Goal: Task Accomplishment & Management: Manage account settings

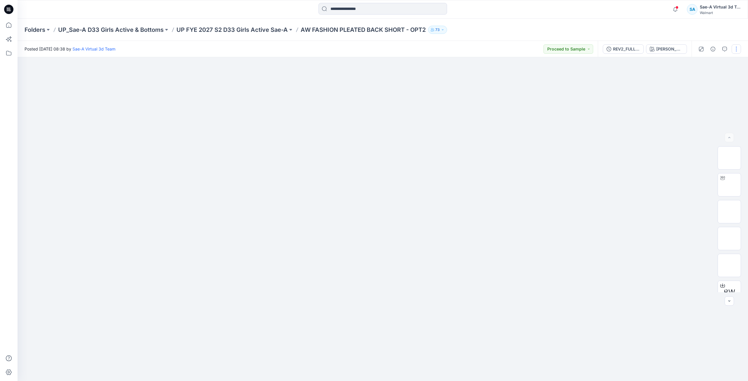
click at [514, 51] on button "button" at bounding box center [736, 48] width 9 height 9
click at [514, 74] on button "Edit" at bounding box center [712, 79] width 54 height 11
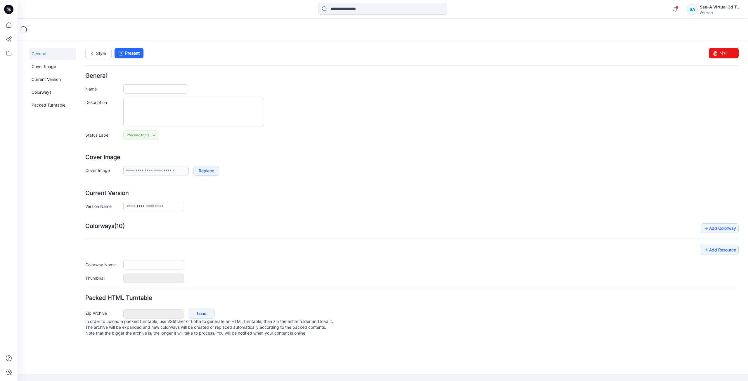
type input "**********"
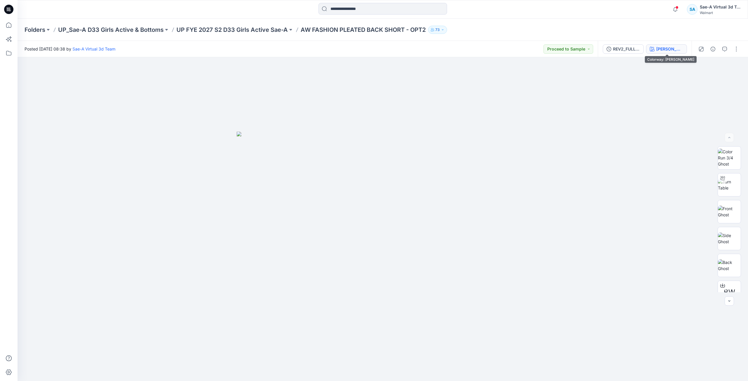
click at [674, 51] on div "[PERSON_NAME]" at bounding box center [669, 49] width 27 height 6
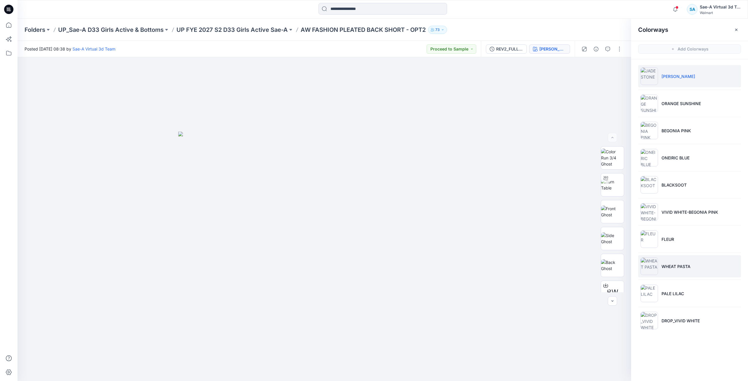
click at [679, 261] on li "WHEAT PASTA" at bounding box center [689, 266] width 103 height 22
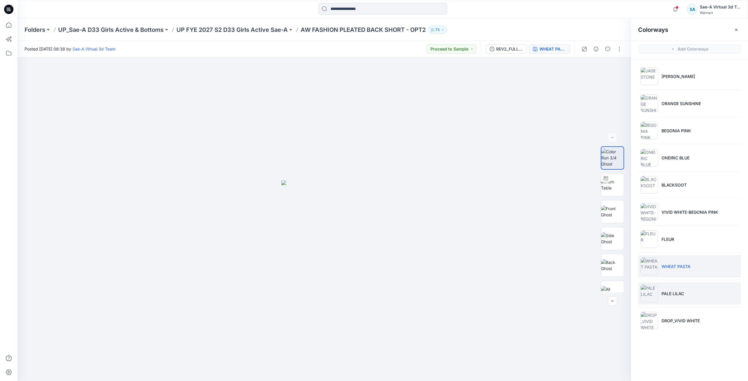
click at [682, 300] on li "PALE LILAC" at bounding box center [689, 294] width 103 height 22
click at [701, 326] on li "DROP_VIVID WHITE" at bounding box center [689, 321] width 103 height 22
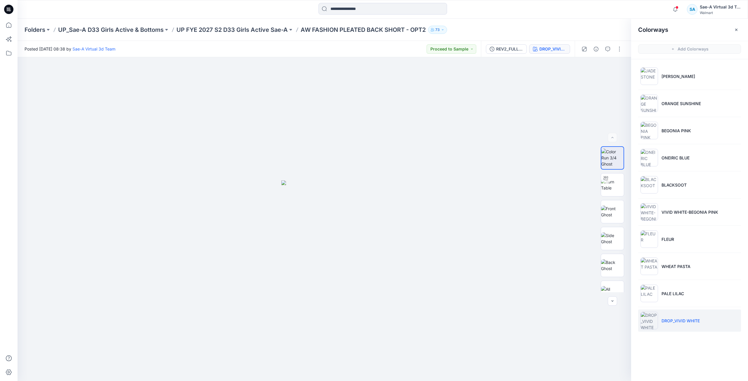
click at [10, 11] on icon at bounding box center [8, 9] width 9 height 9
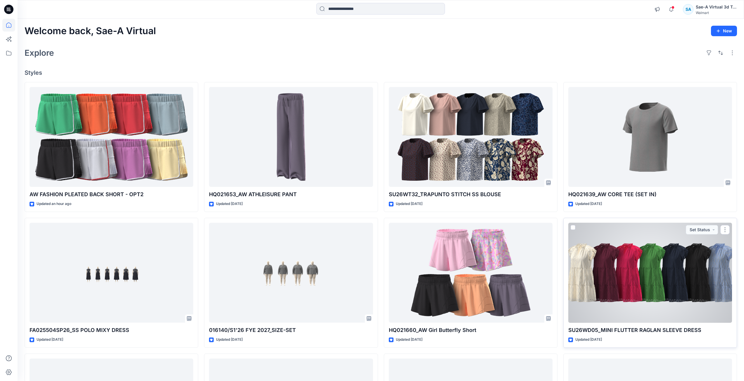
click at [636, 317] on div at bounding box center [650, 273] width 164 height 100
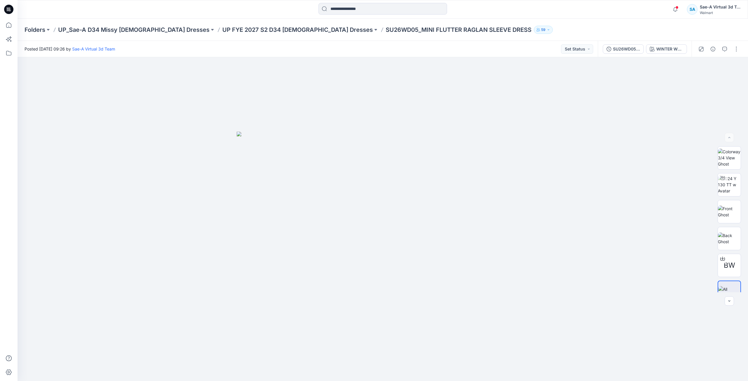
click at [8, 8] on icon at bounding box center [9, 8] width 3 height 0
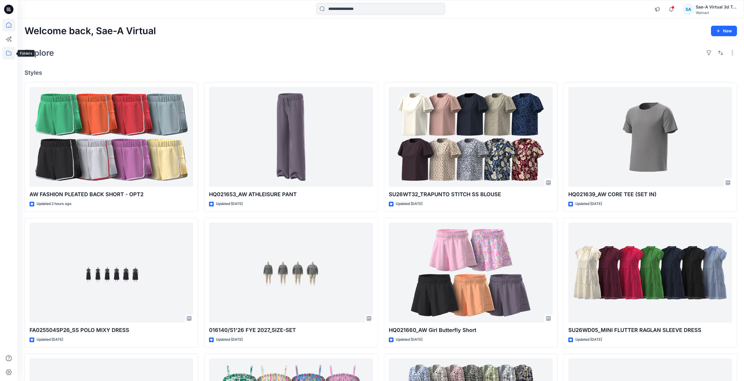
click at [11, 53] on icon at bounding box center [8, 53] width 5 height 5
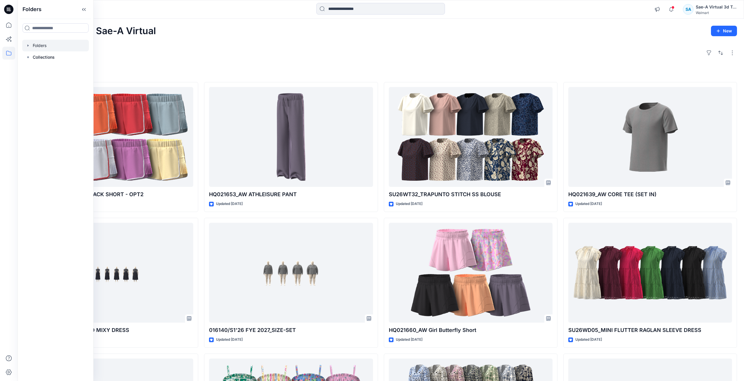
click at [61, 41] on div at bounding box center [55, 46] width 67 height 12
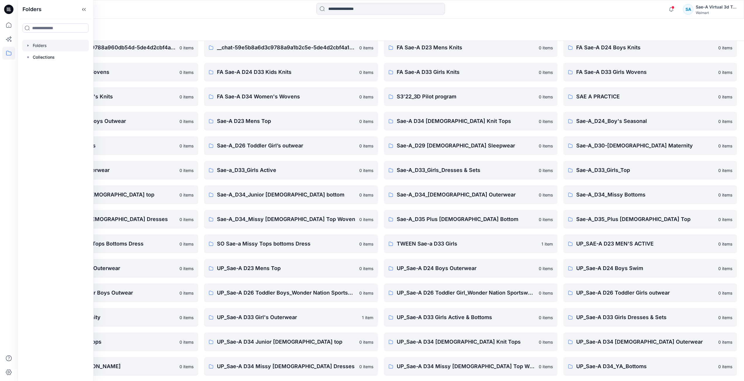
scroll to position [52, 0]
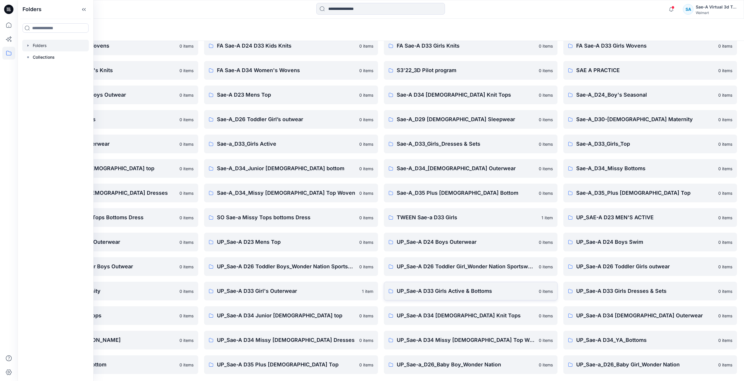
click at [484, 296] on link "UP_Sae-A D33 Girls Active & Bottoms 0 items" at bounding box center [471, 291] width 174 height 19
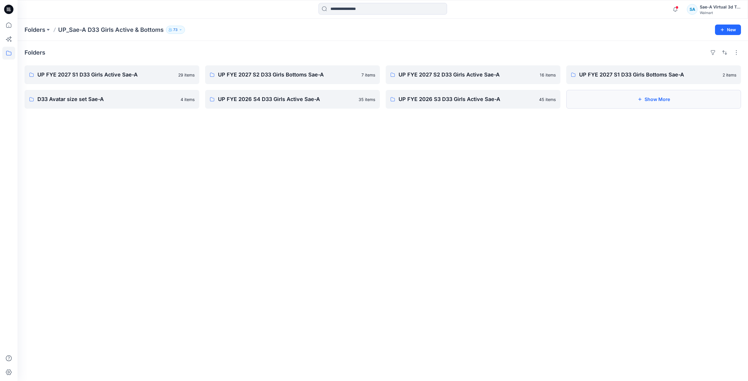
click at [722, 105] on button "Show More" at bounding box center [653, 99] width 175 height 19
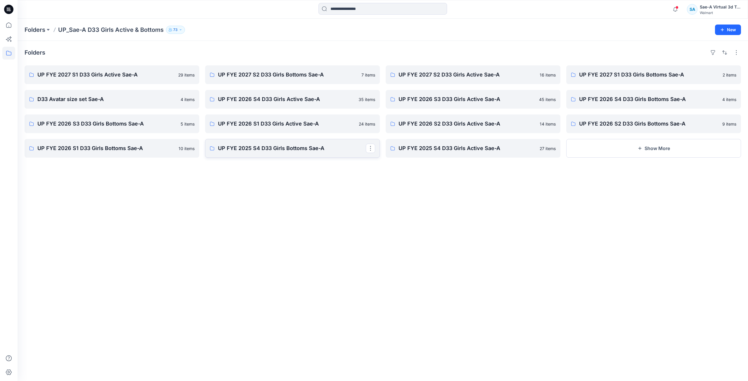
click at [273, 148] on p "UP FYE 2025 S4 D33 Girls Bottoms Sae-A" at bounding box center [292, 148] width 148 height 8
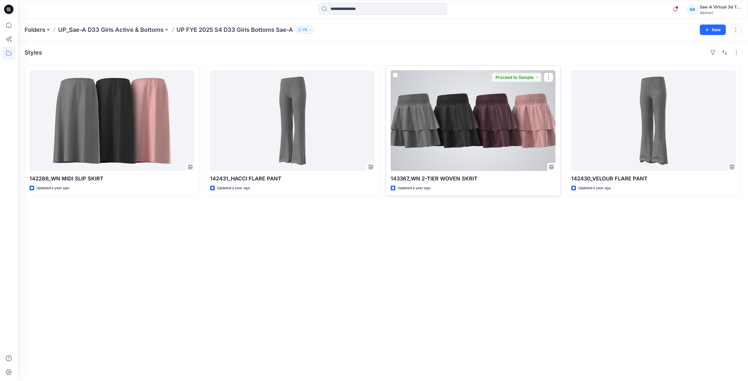
click at [468, 162] on div at bounding box center [473, 120] width 165 height 101
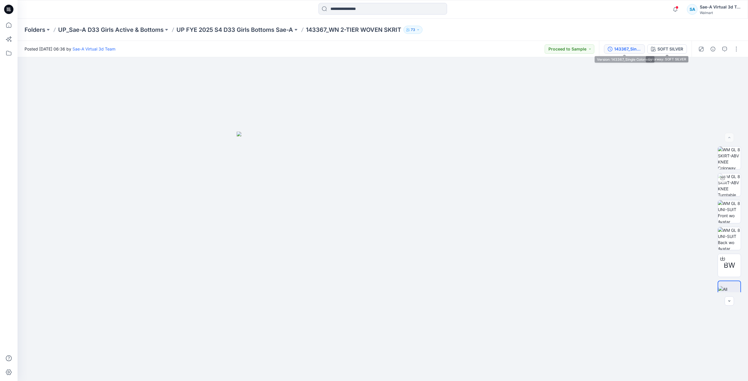
click at [628, 51] on div "143367_Single Colorway" at bounding box center [627, 49] width 27 height 6
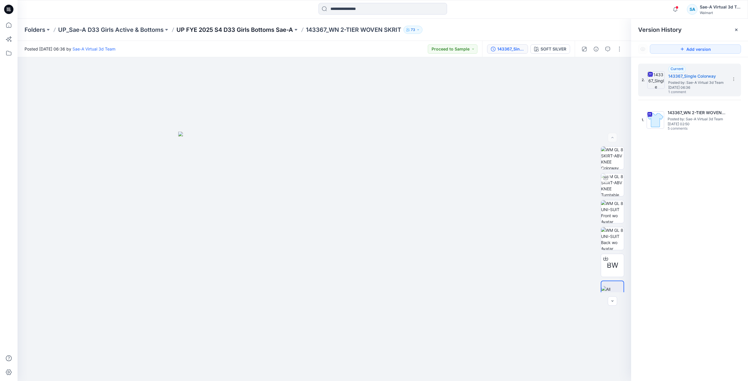
click at [272, 32] on p "UP FYE 2025 S4 D33 Girls Bottoms Sae-A" at bounding box center [235, 30] width 117 height 8
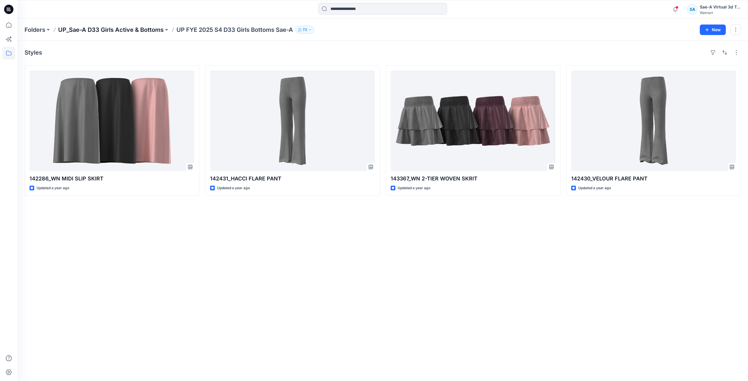
click at [152, 30] on p "UP_Sae-A D33 Girls Active & Bottoms" at bounding box center [111, 30] width 106 height 8
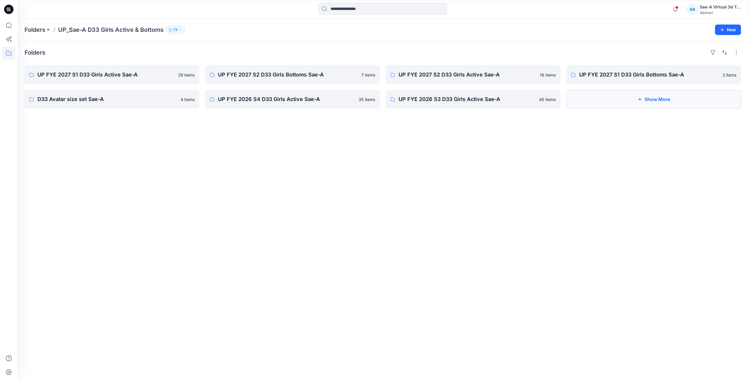
click at [620, 94] on button "Show More" at bounding box center [653, 99] width 175 height 19
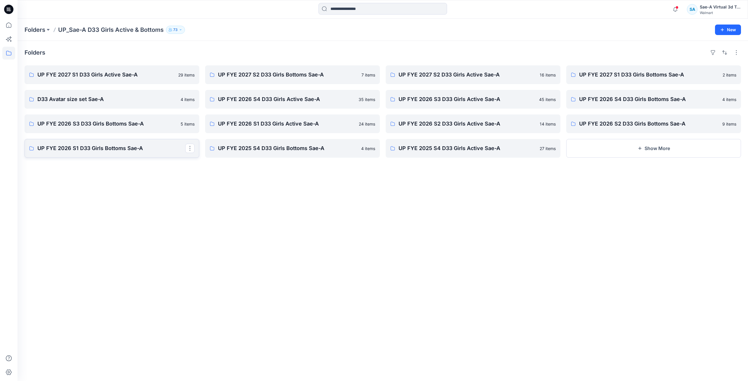
click at [124, 146] on p "UP FYE 2026 S1 D33 Girls Bottoms Sae-A" at bounding box center [111, 148] width 148 height 8
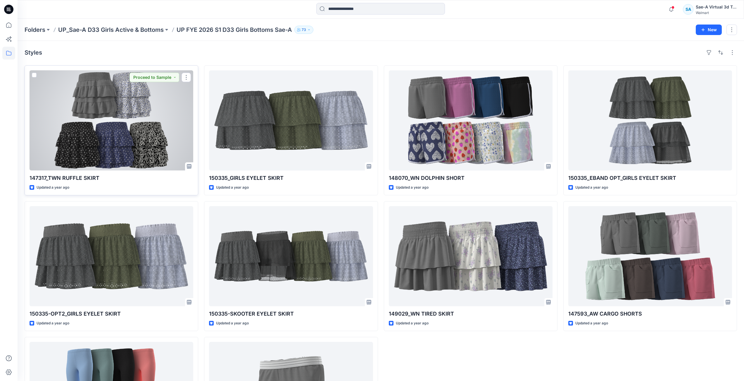
click at [166, 161] on div at bounding box center [112, 120] width 164 height 100
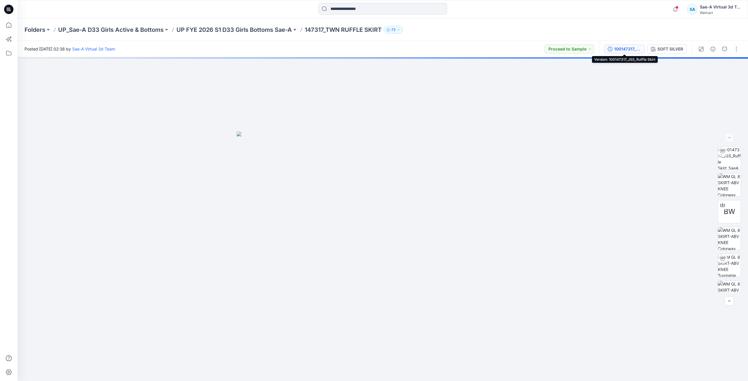
click at [634, 53] on button "100147317_JSS_Ruffle Skirt" at bounding box center [624, 48] width 41 height 9
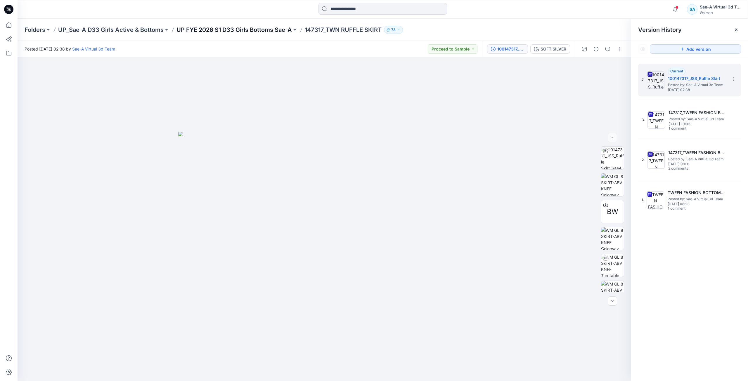
click at [225, 30] on p "UP FYE 2026 S1 D33 Girls Bottoms Sae-A" at bounding box center [234, 30] width 115 height 8
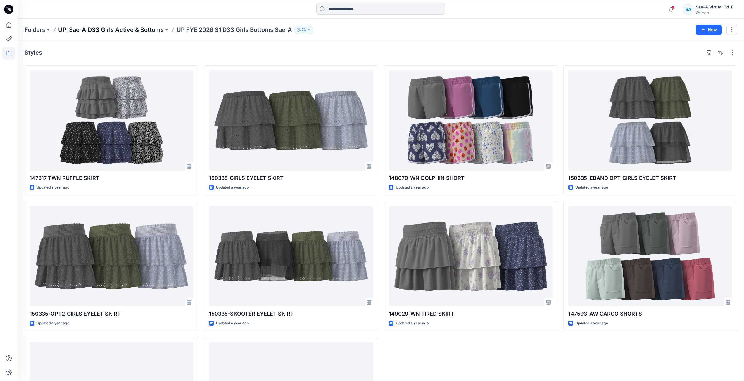
click at [134, 33] on p "UP_Sae-A D33 Girls Active & Bottoms" at bounding box center [111, 30] width 106 height 8
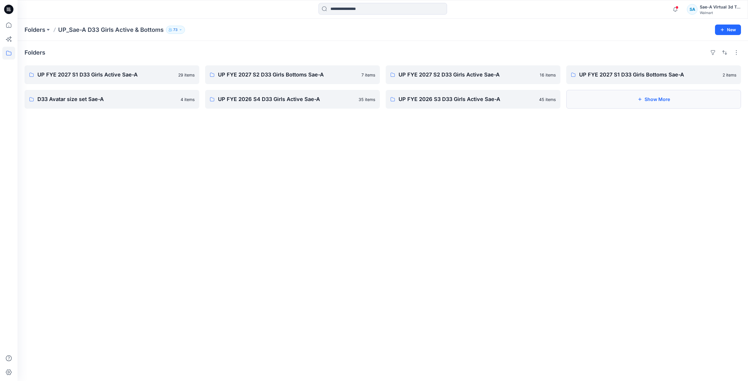
click at [643, 101] on button "Show More" at bounding box center [653, 99] width 175 height 19
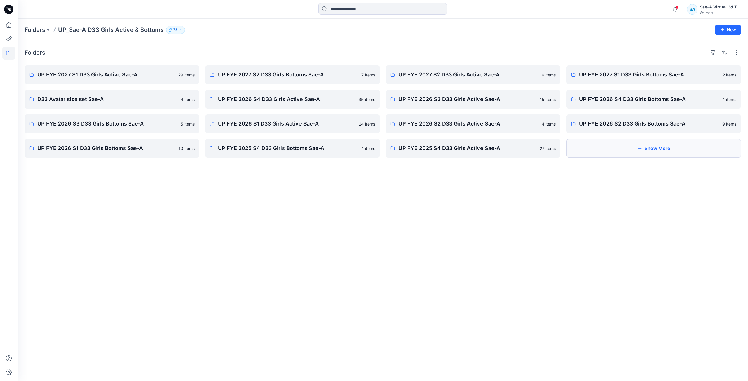
click at [648, 147] on button "Show More" at bounding box center [653, 148] width 175 height 19
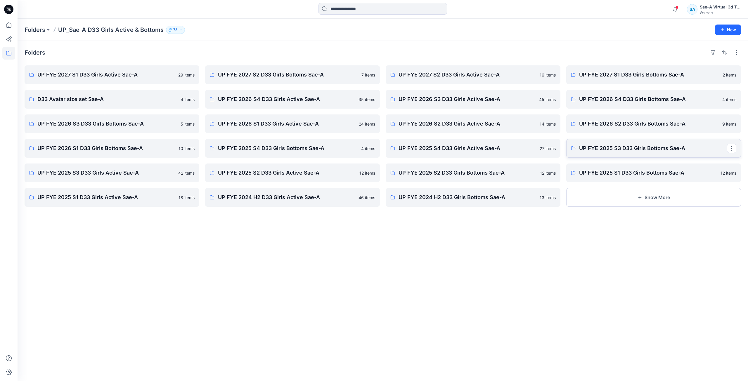
click at [639, 154] on link "UP FYE 2025 S3 D33 Girls Bottoms Sae-A" at bounding box center [653, 148] width 175 height 19
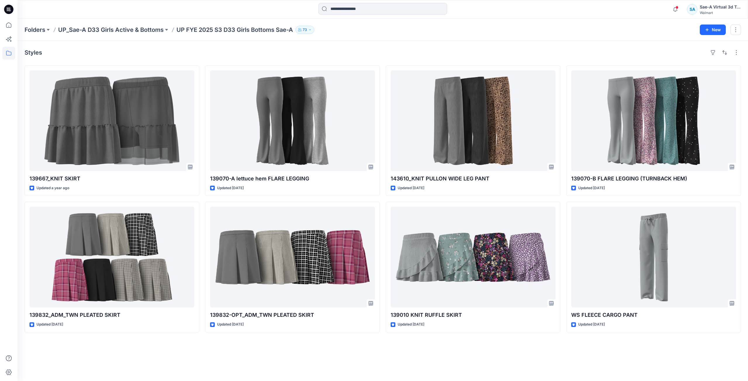
click at [140, 32] on p "UP_Sae-A D33 Girls Active & Bottoms" at bounding box center [111, 30] width 106 height 8
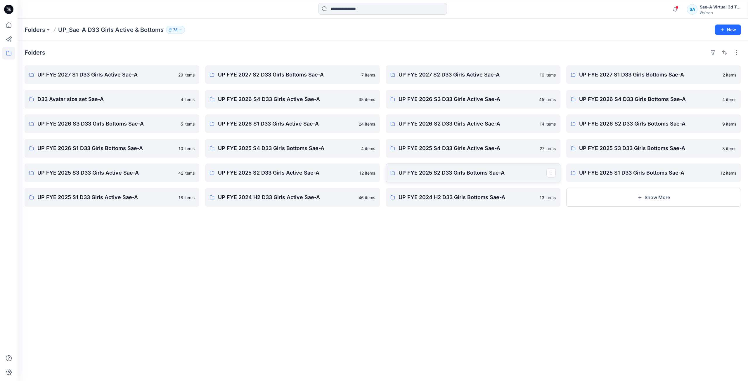
click at [461, 177] on link "UP FYE 2025 S2 D33 Girls Bottoms Sae-A" at bounding box center [473, 173] width 175 height 19
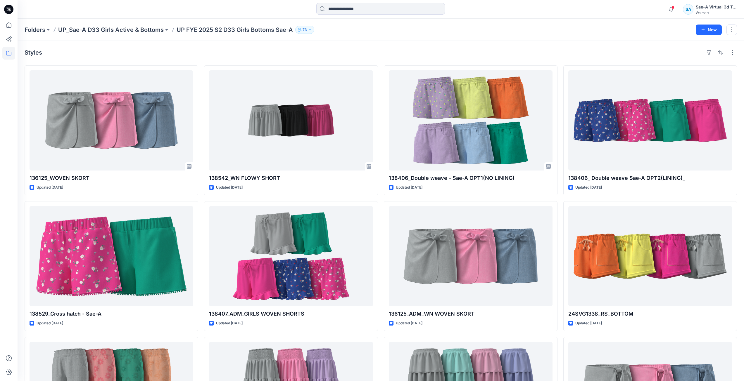
click at [14, 9] on div at bounding box center [8, 9] width 19 height 19
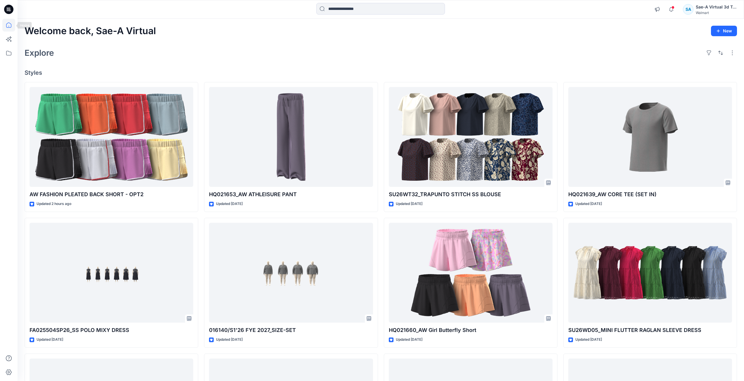
click at [12, 26] on icon at bounding box center [8, 25] width 13 height 13
click at [11, 60] on div at bounding box center [8, 200] width 13 height 363
click at [11, 54] on icon at bounding box center [8, 53] width 13 height 13
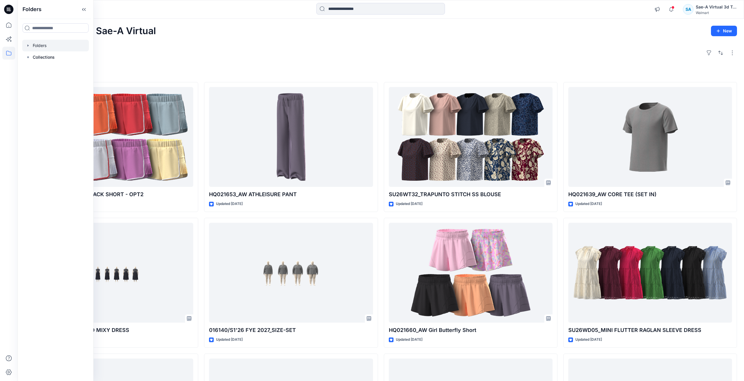
click at [50, 44] on div at bounding box center [55, 46] width 67 height 12
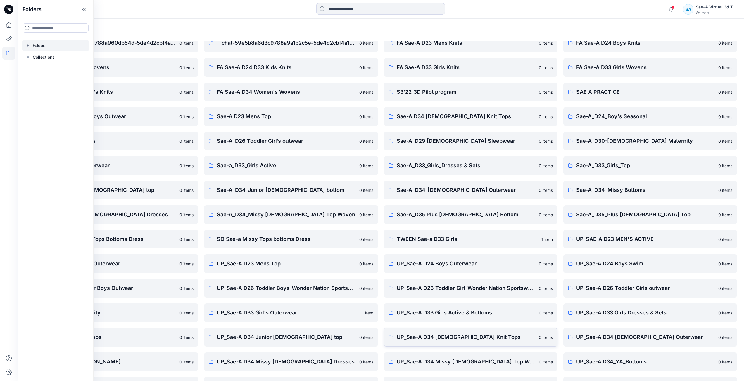
scroll to position [52, 0]
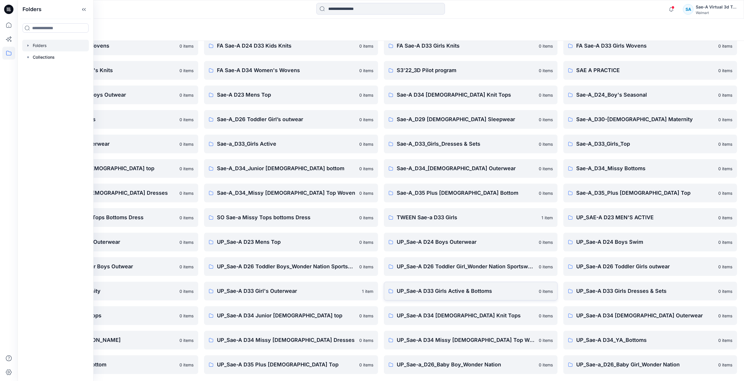
click at [481, 291] on p "UP_Sae-A D33 Girls Active & Bottoms" at bounding box center [466, 291] width 139 height 8
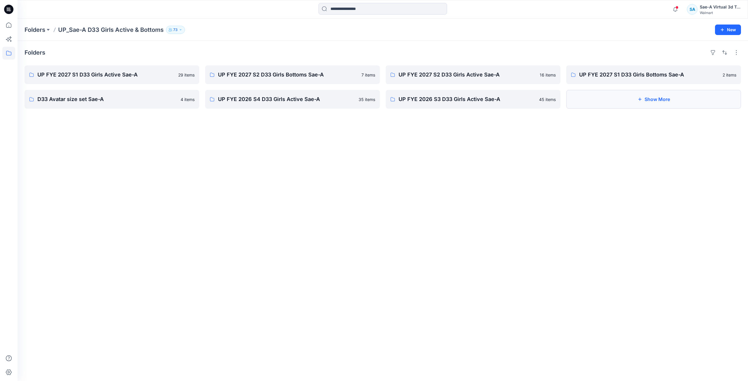
click at [624, 104] on button "Show More" at bounding box center [653, 99] width 175 height 19
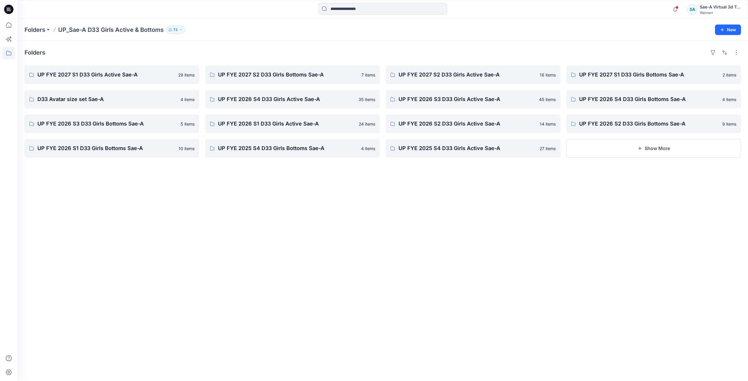
click at [93, 288] on div "Folders UP FYE 2027 S1 D33 Girls Active Sae-A 29 items D33 Avatar size set Sae-…" at bounding box center [383, 211] width 731 height 340
